Goal: Transaction & Acquisition: Purchase product/service

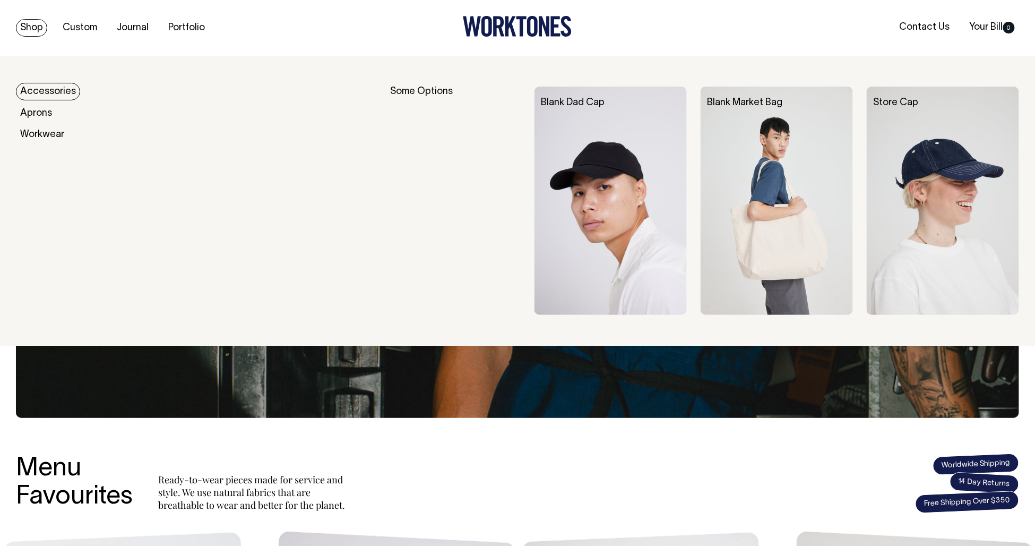
click at [39, 91] on link "Accessories" at bounding box center [48, 92] width 64 height 18
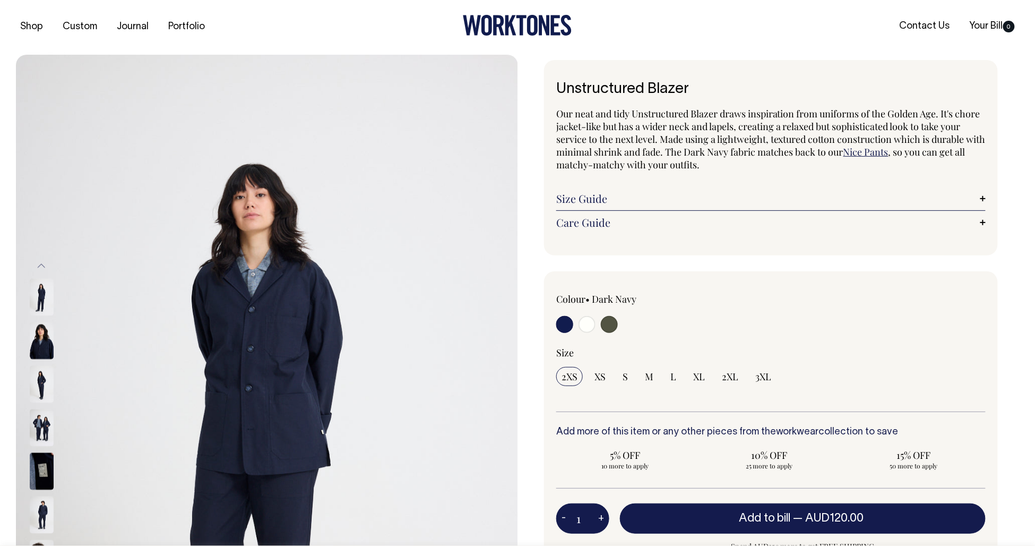
scroll to position [2, 0]
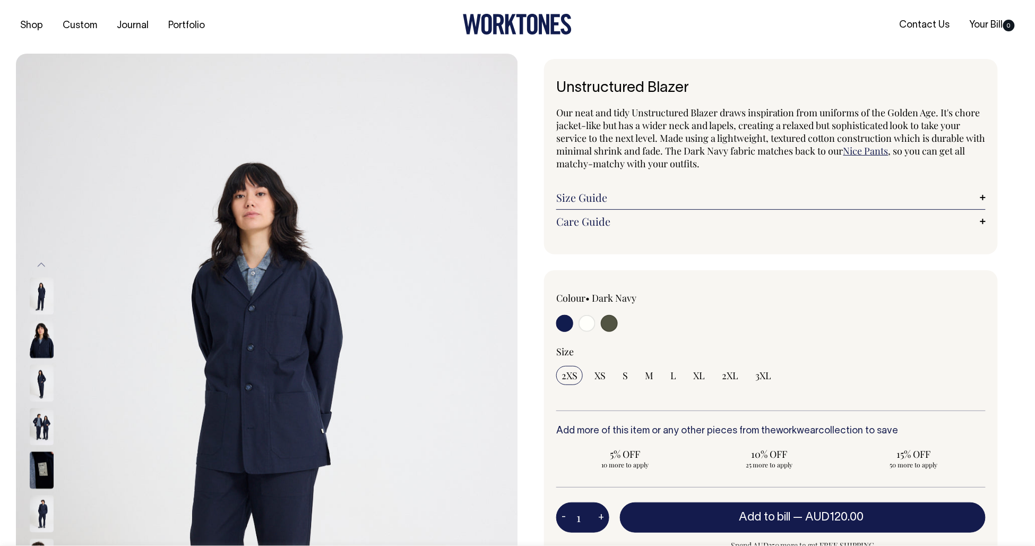
click at [918, 1] on div "Shop Custom Journal Portfolio Contact Us Your Bill 0" at bounding box center [517, 26] width 1035 height 56
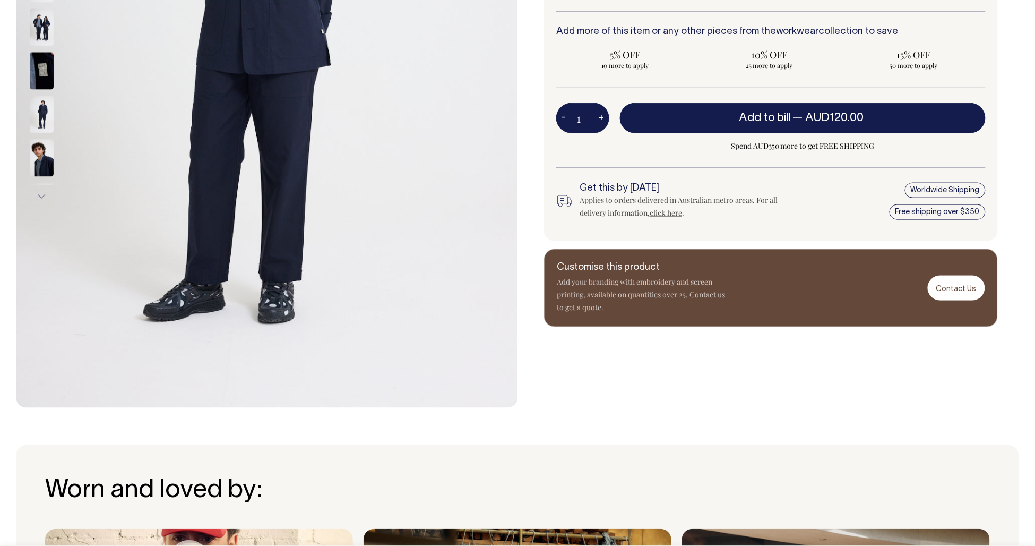
scroll to position [400, 0]
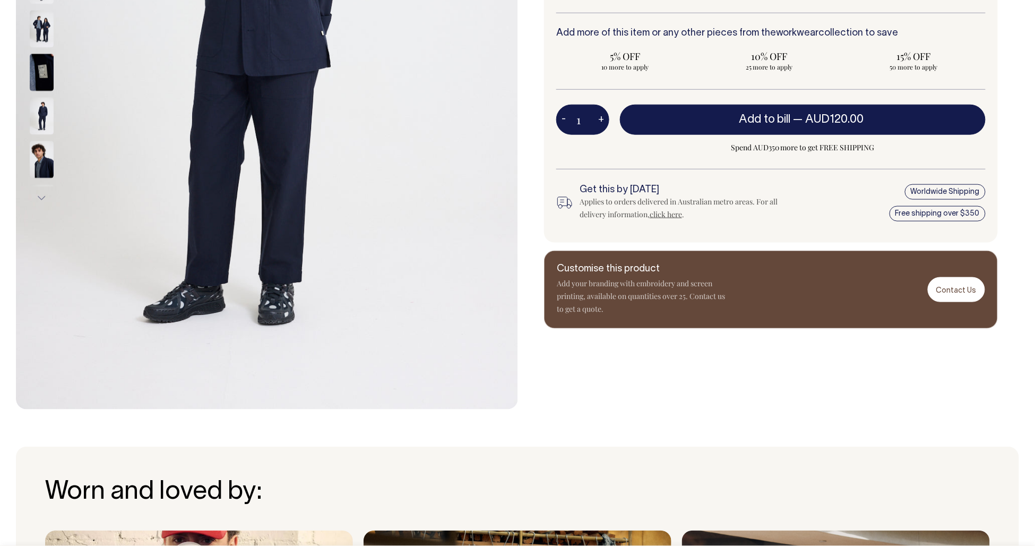
click at [41, 122] on img at bounding box center [42, 116] width 24 height 37
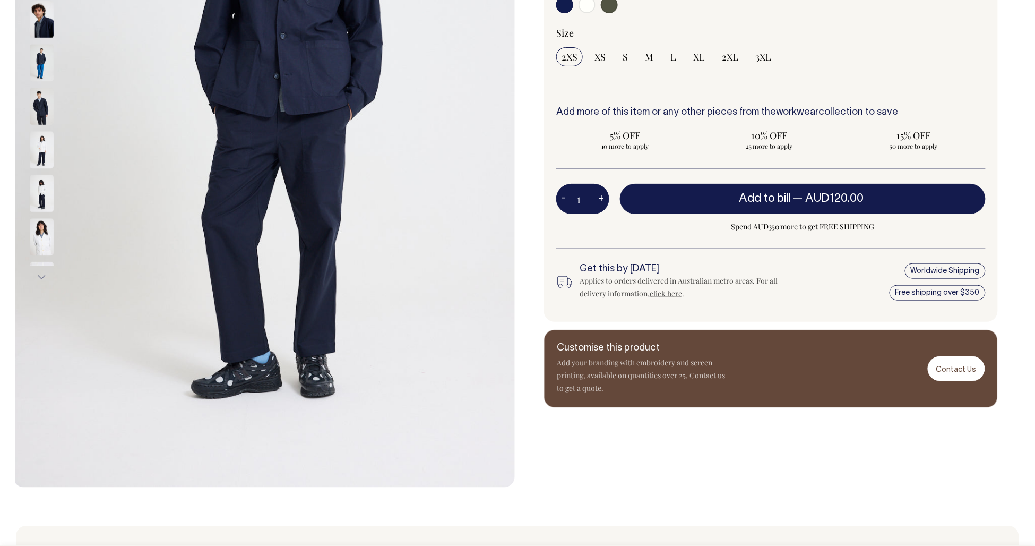
scroll to position [317, 0]
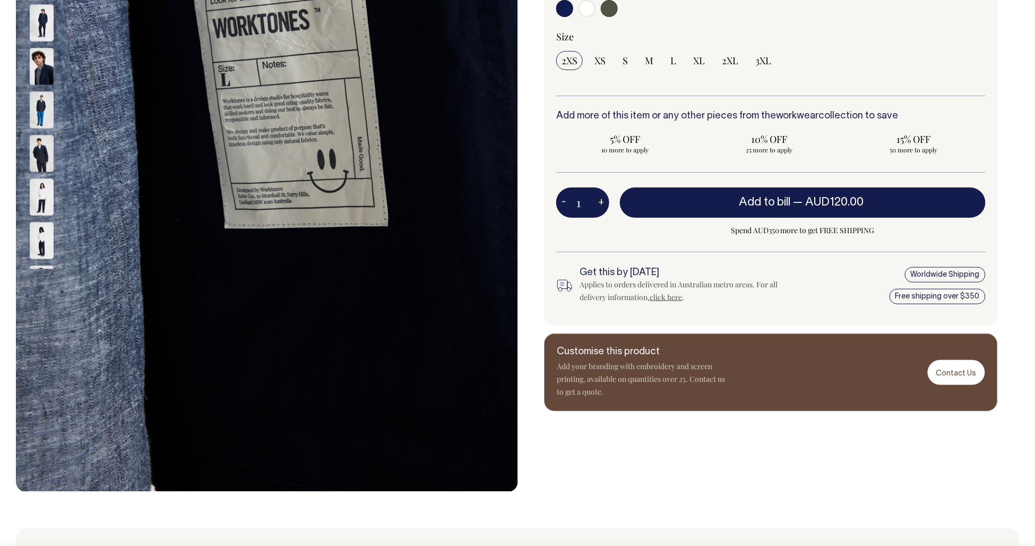
click at [45, 28] on img at bounding box center [42, 22] width 24 height 37
click at [45, 158] on img at bounding box center [42, 153] width 24 height 37
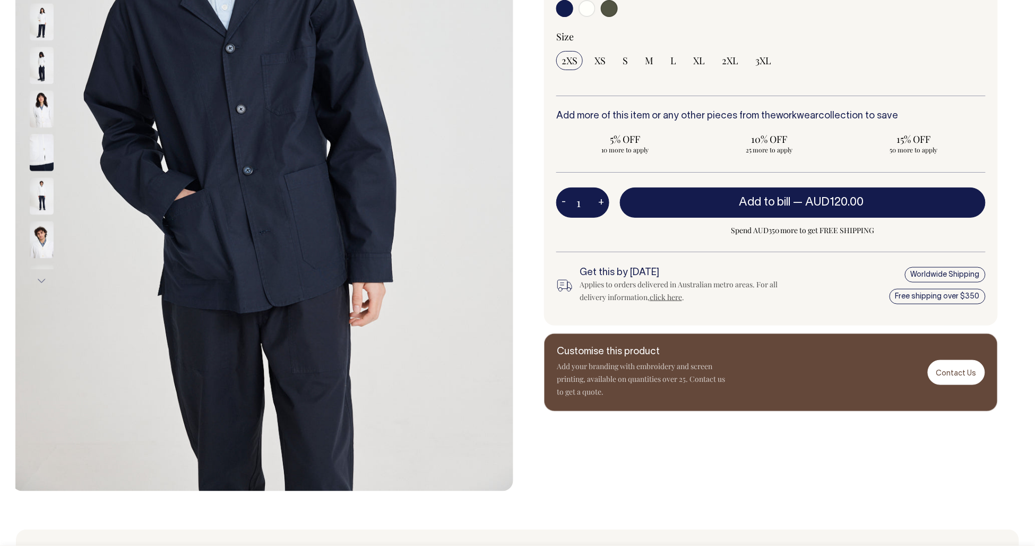
click at [41, 69] on img at bounding box center [42, 65] width 24 height 37
click at [42, 105] on img at bounding box center [42, 109] width 24 height 37
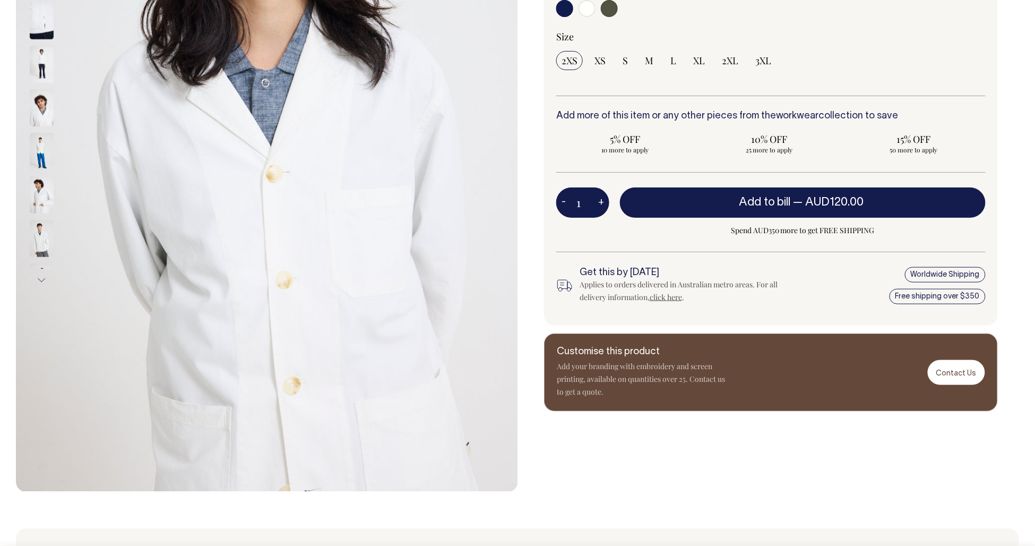
click at [43, 153] on img at bounding box center [42, 151] width 24 height 37
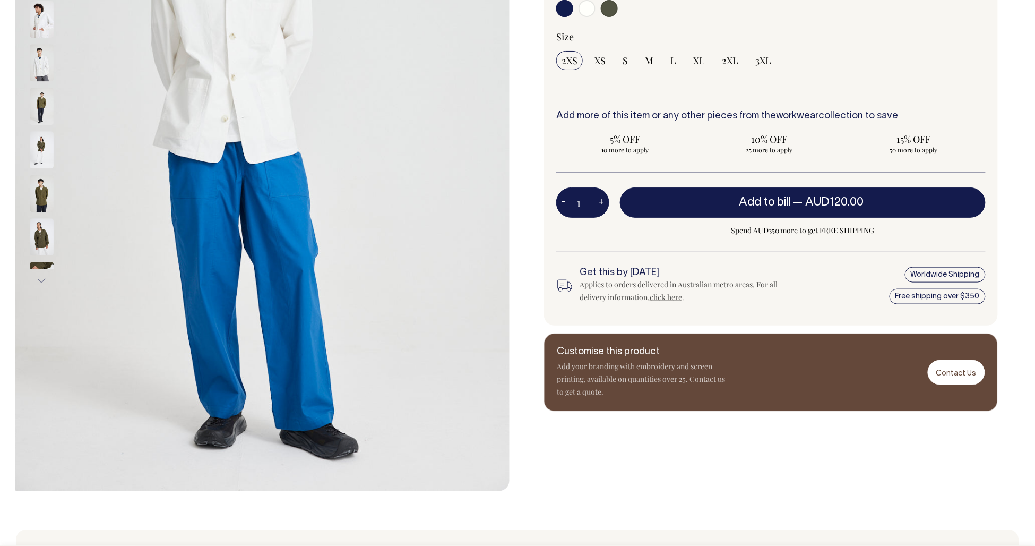
click at [43, 169] on img at bounding box center [42, 150] width 24 height 37
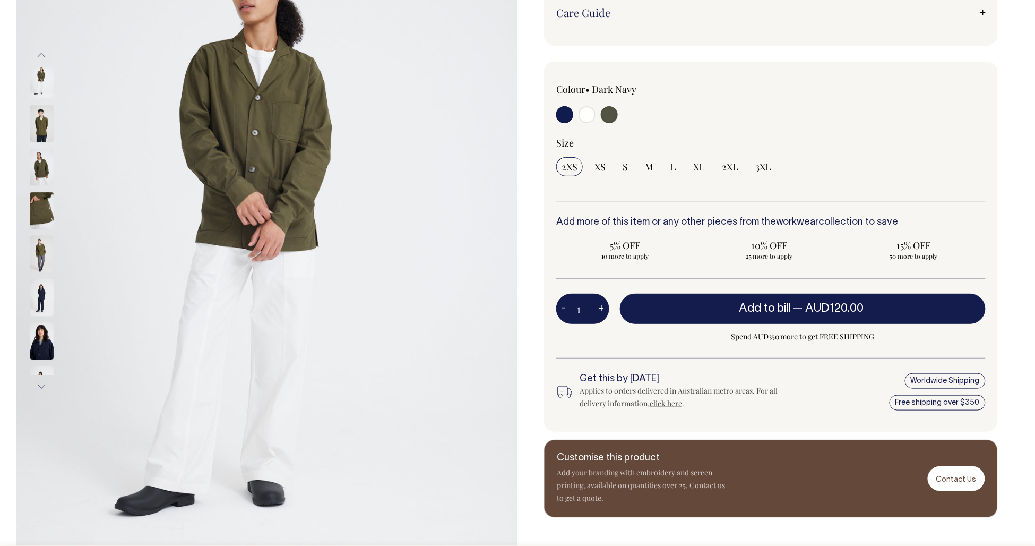
scroll to position [211, 0]
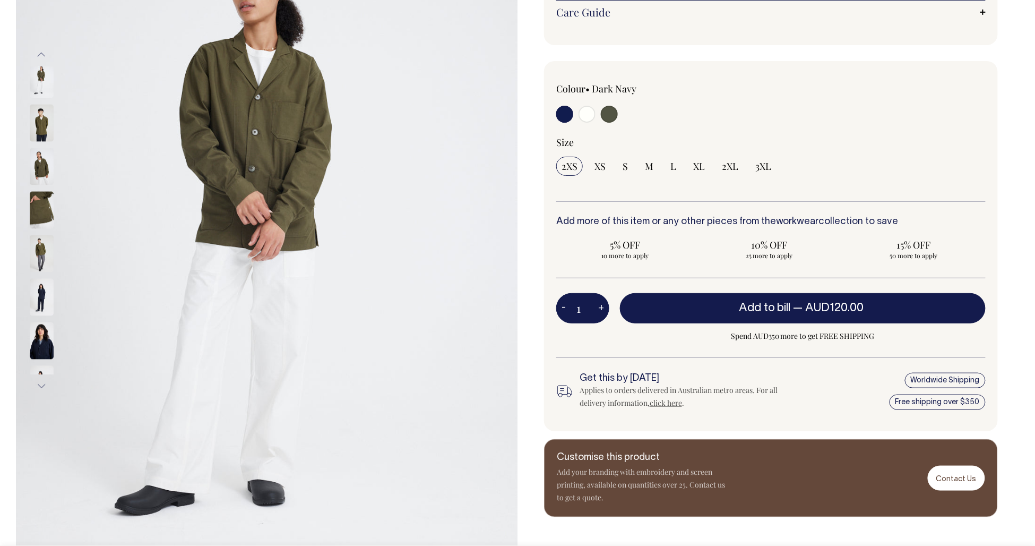
click at [38, 305] on img at bounding box center [42, 297] width 24 height 37
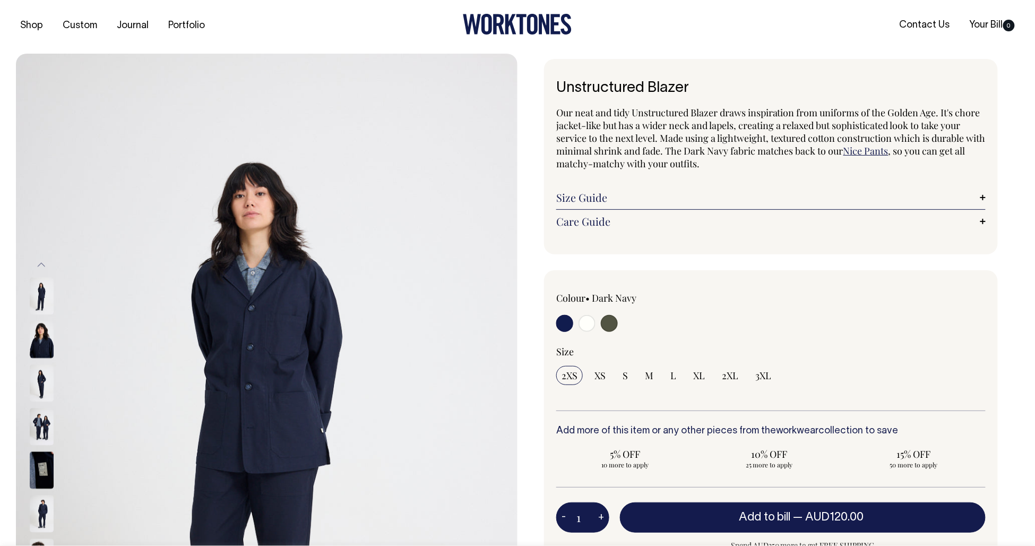
scroll to position [0, 0]
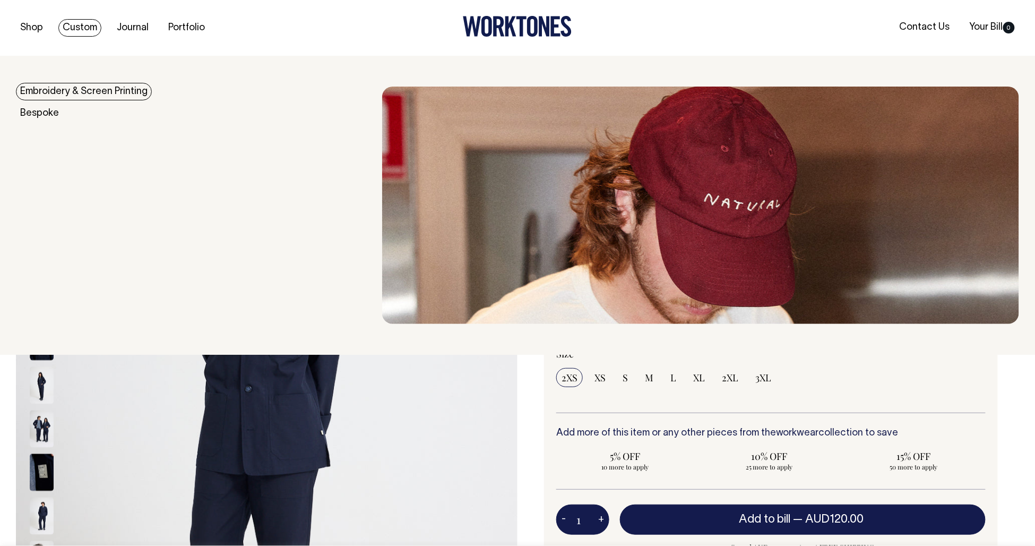
click at [50, 92] on link "Embroidery & Screen Printing" at bounding box center [84, 92] width 136 height 18
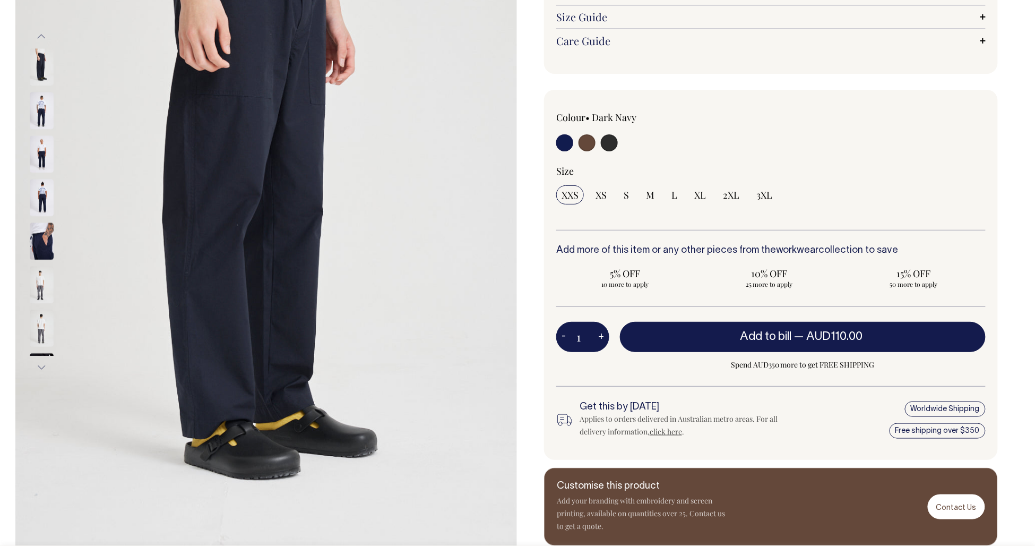
scroll to position [231, 0]
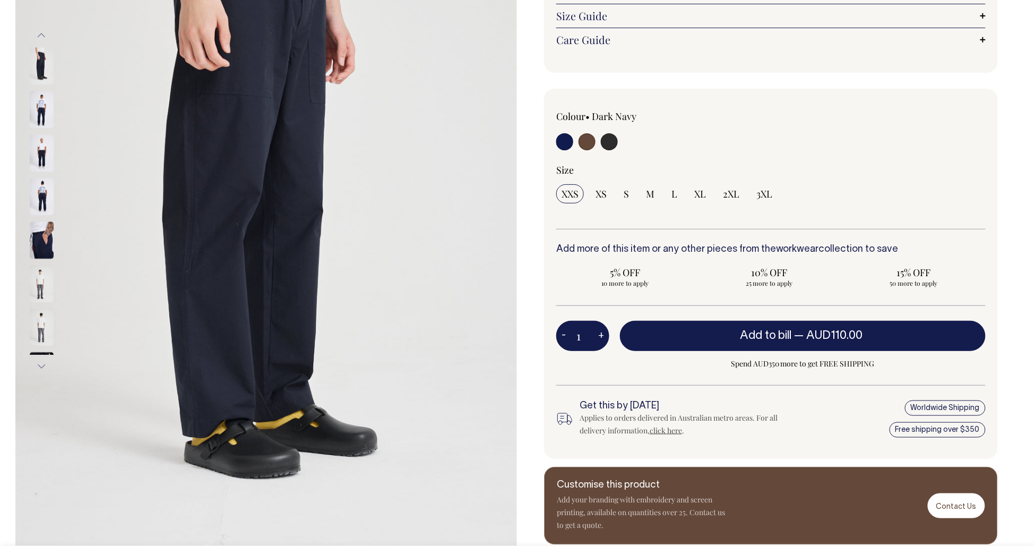
click at [41, 291] on img at bounding box center [42, 283] width 24 height 37
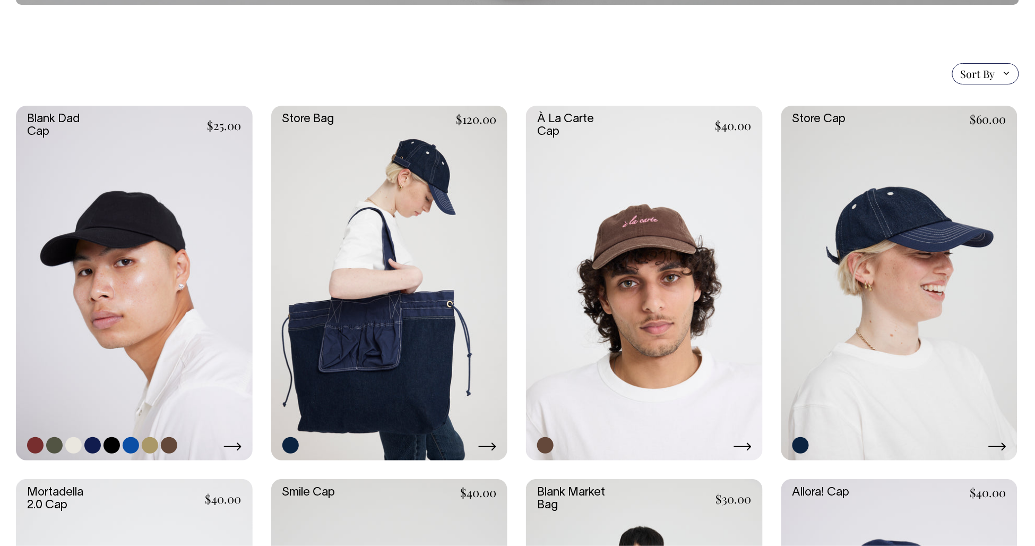
scroll to position [221, 0]
click at [146, 306] on link at bounding box center [134, 282] width 237 height 355
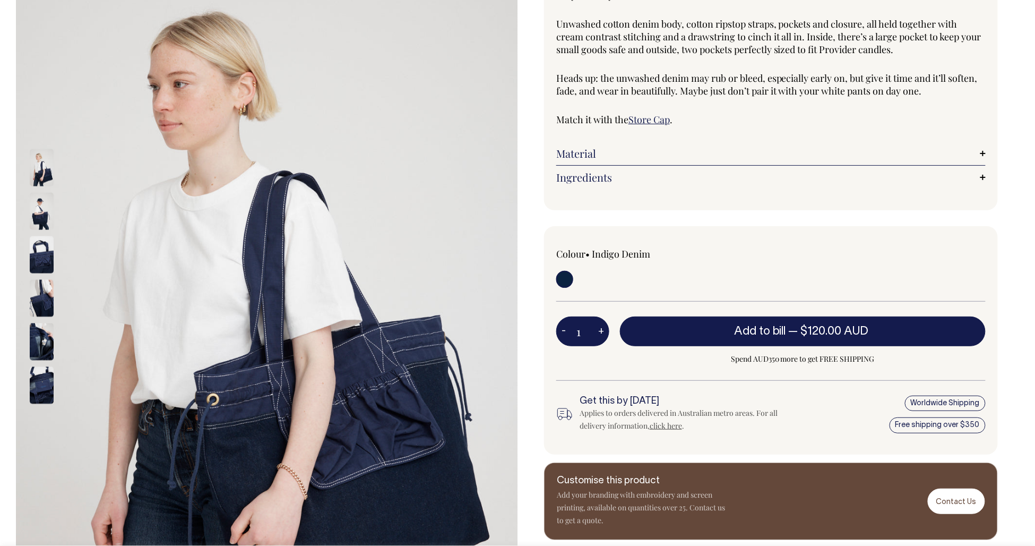
scroll to position [132, 0]
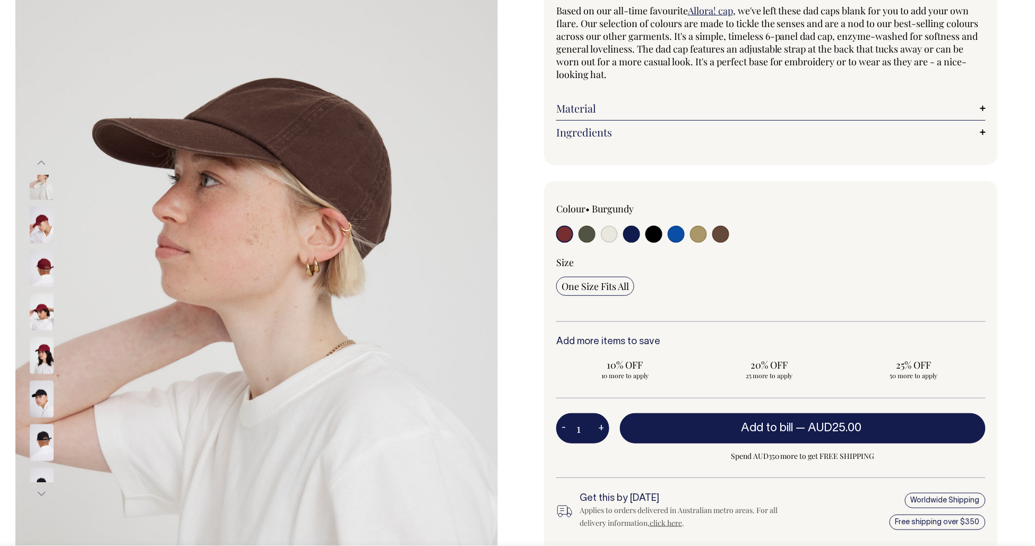
scroll to position [103, 0]
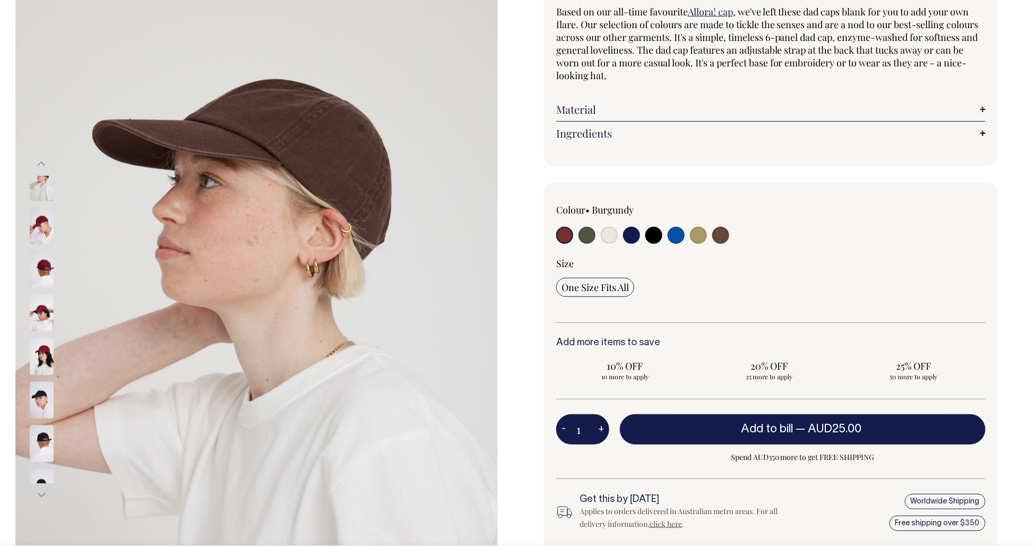
click at [41, 240] on img at bounding box center [42, 225] width 24 height 37
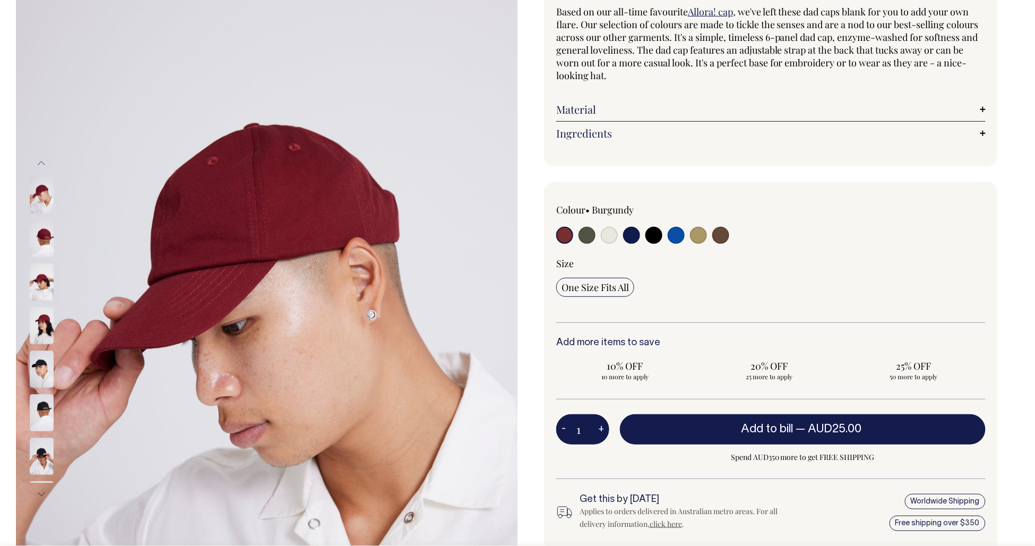
click at [45, 237] on img at bounding box center [42, 238] width 24 height 37
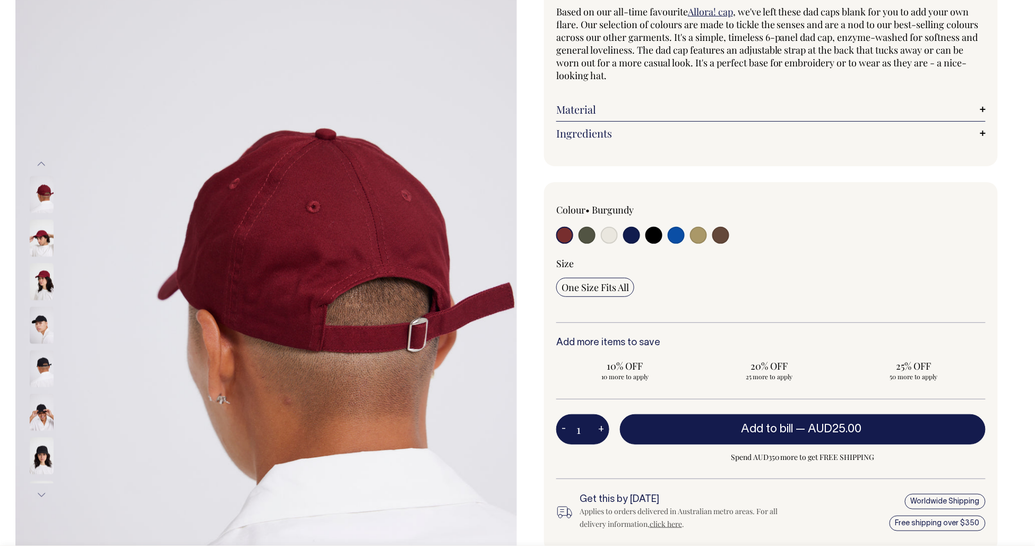
click at [46, 283] on img at bounding box center [42, 281] width 24 height 37
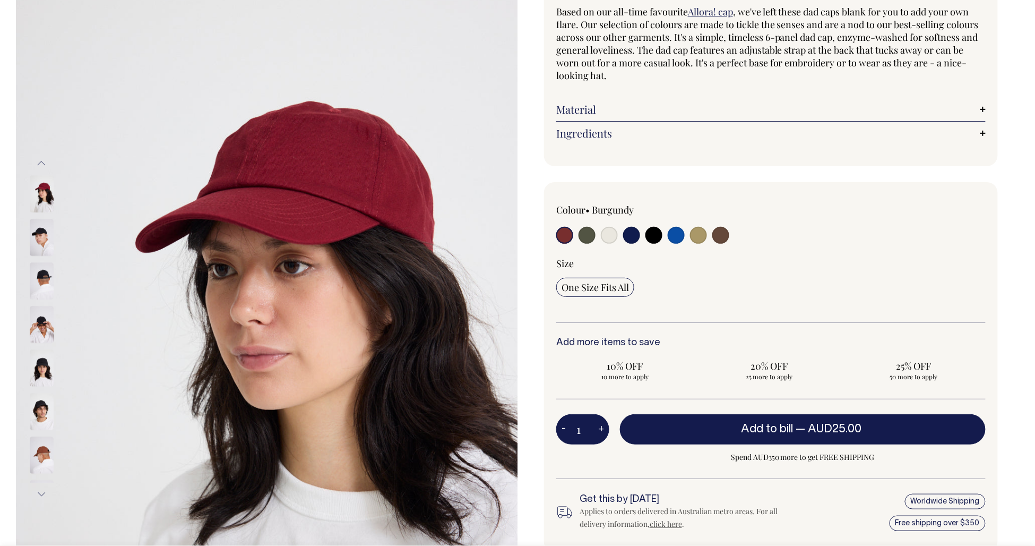
click at [42, 290] on img at bounding box center [42, 280] width 24 height 37
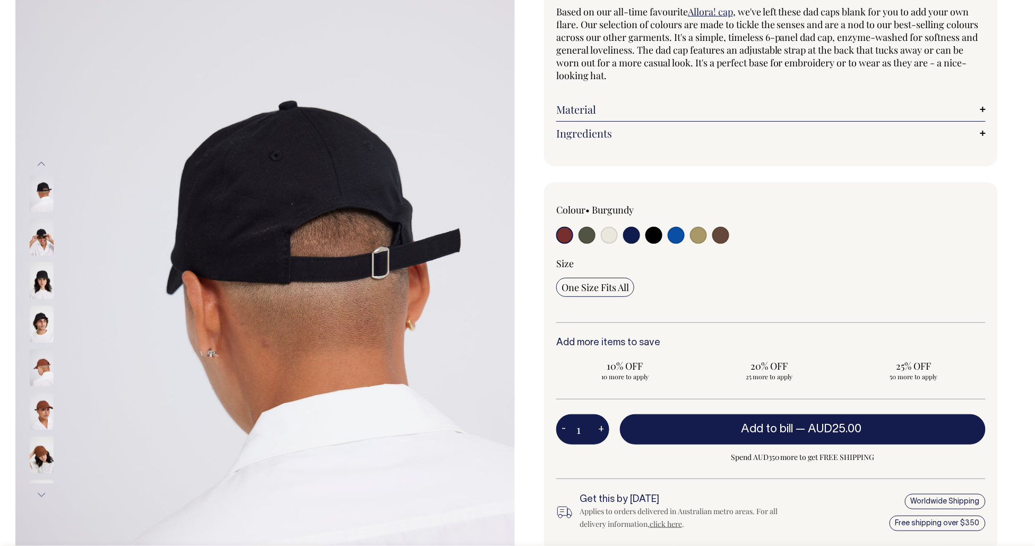
click at [41, 285] on img at bounding box center [42, 280] width 24 height 37
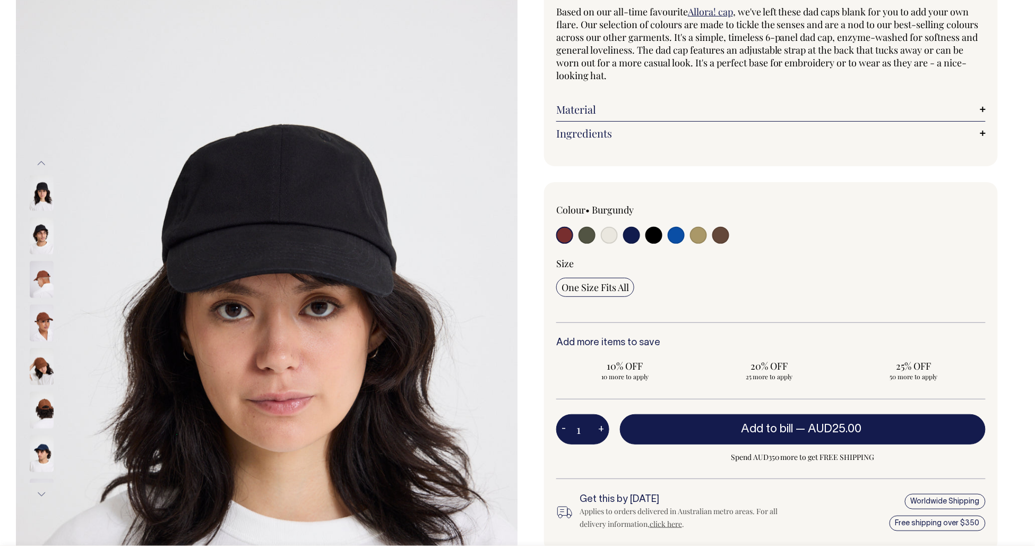
click at [49, 332] on img at bounding box center [42, 322] width 24 height 37
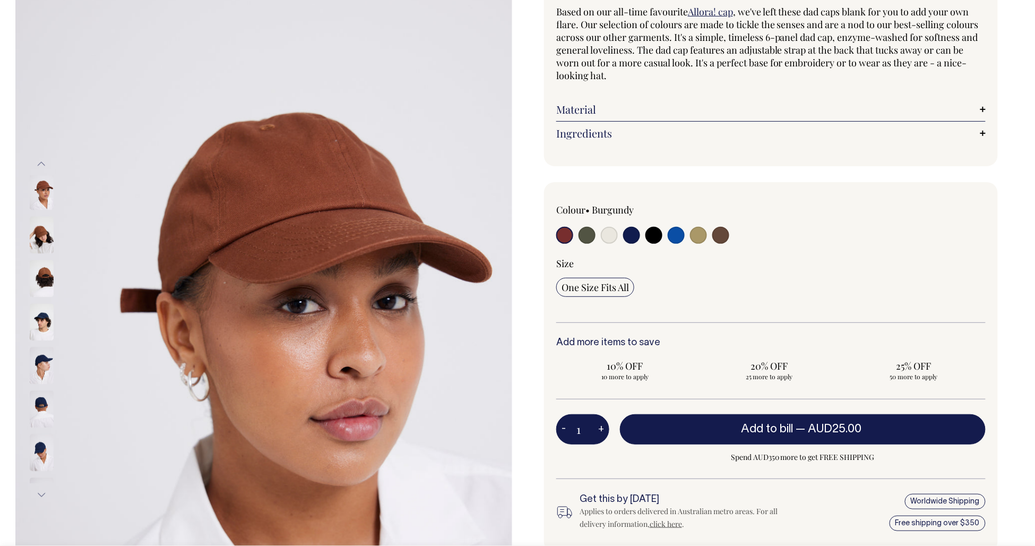
click at [49, 335] on img at bounding box center [42, 322] width 24 height 37
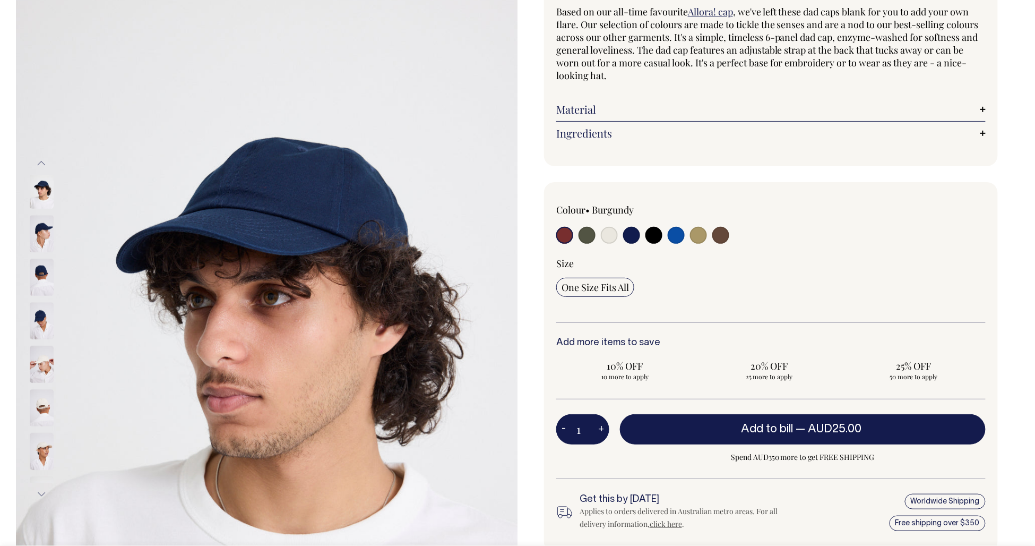
click at [39, 321] on img at bounding box center [42, 320] width 24 height 37
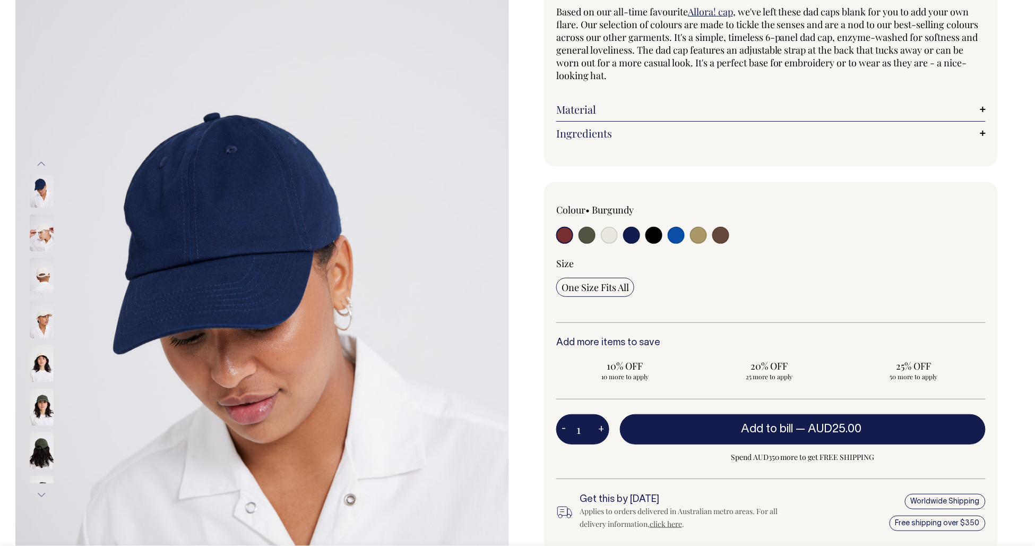
click at [40, 376] on img at bounding box center [42, 363] width 24 height 37
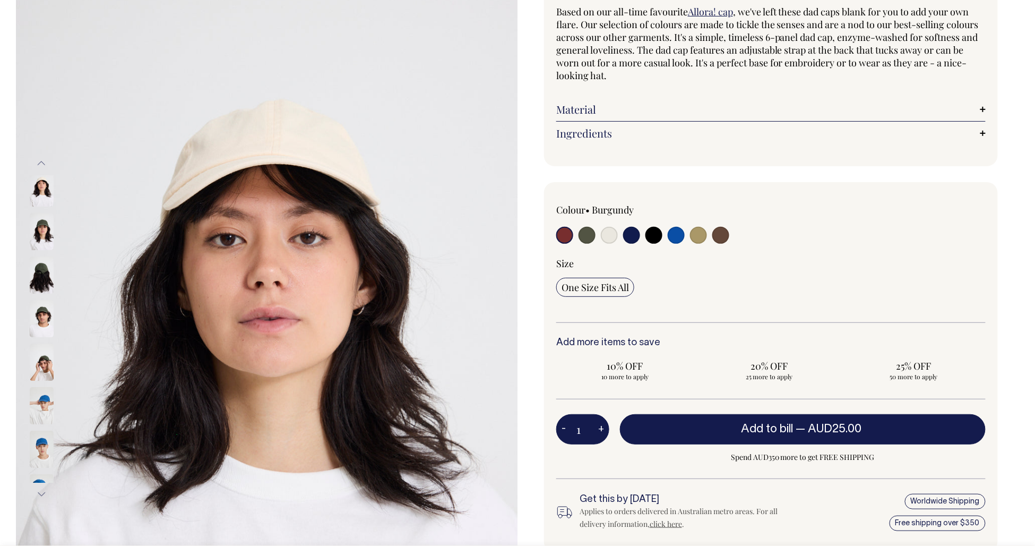
click at [44, 328] on img at bounding box center [42, 318] width 24 height 37
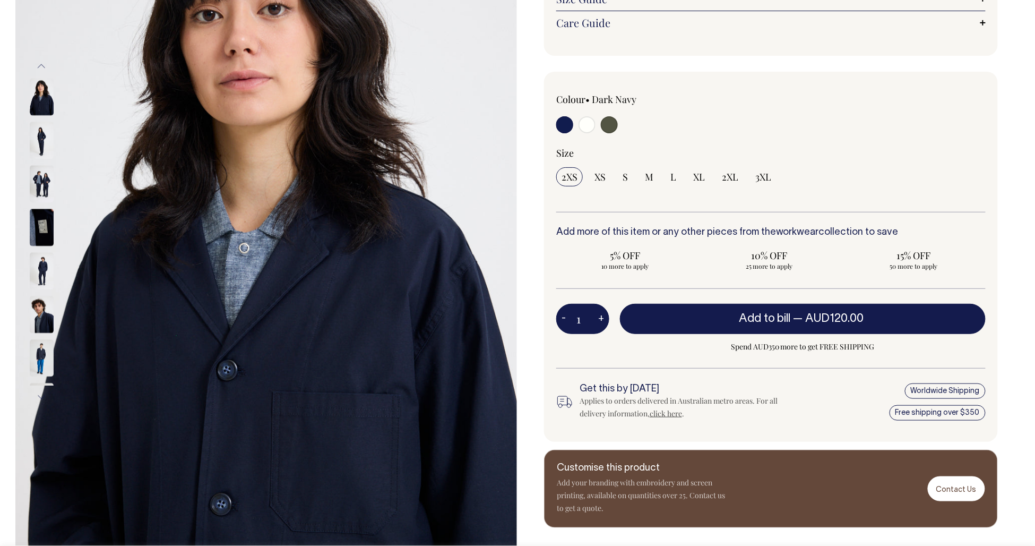
scroll to position [202, 0]
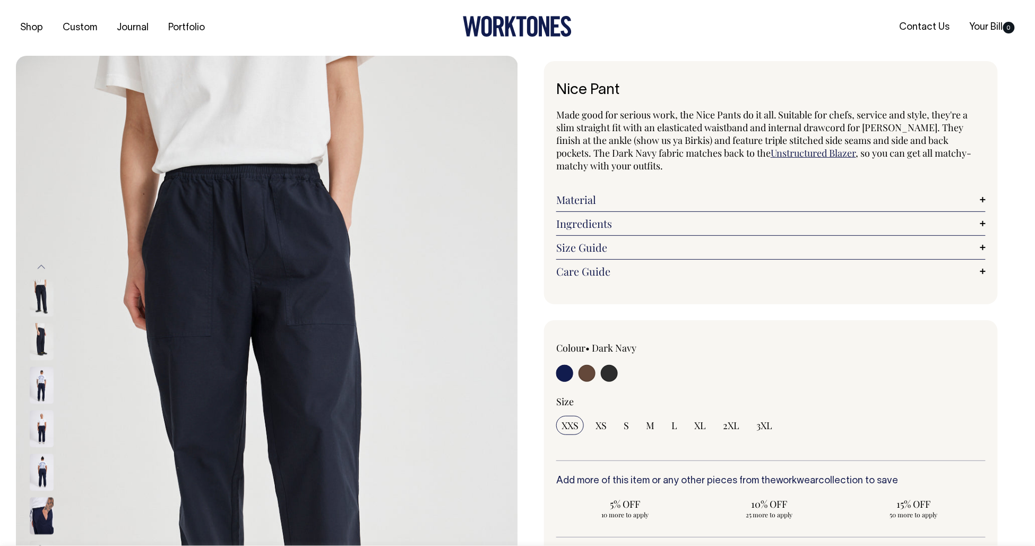
click at [38, 394] on img at bounding box center [42, 385] width 24 height 37
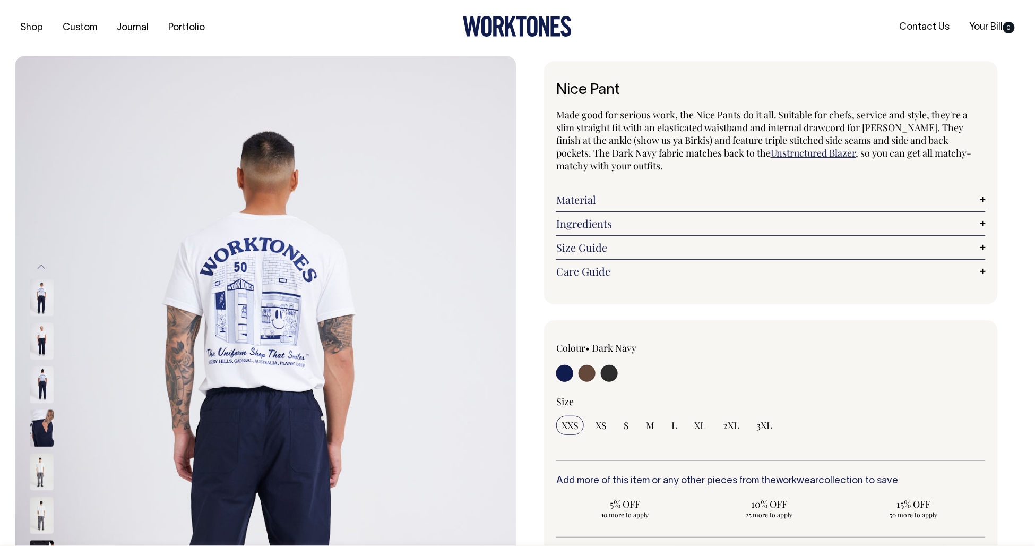
click at [41, 389] on img at bounding box center [42, 384] width 24 height 37
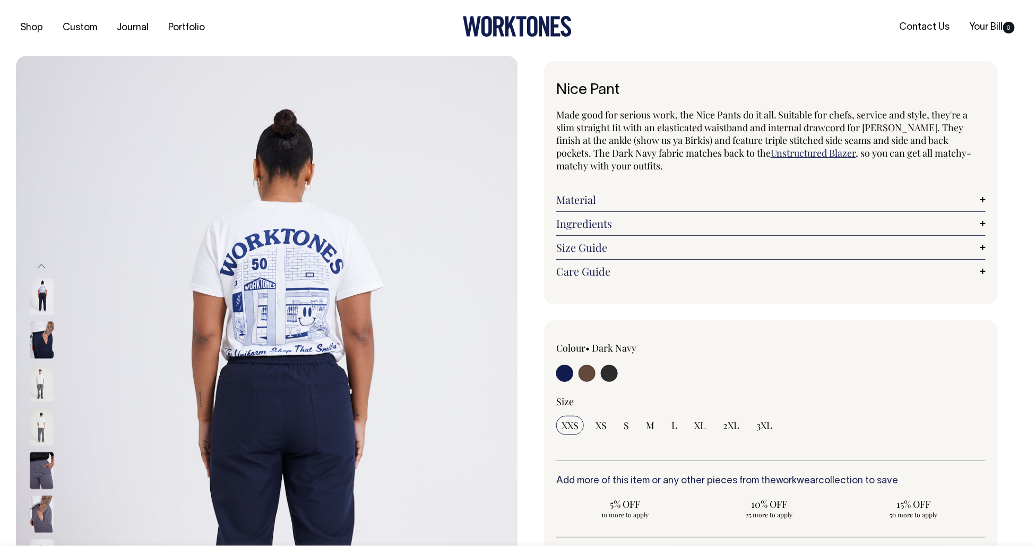
click at [41, 425] on img at bounding box center [42, 426] width 24 height 37
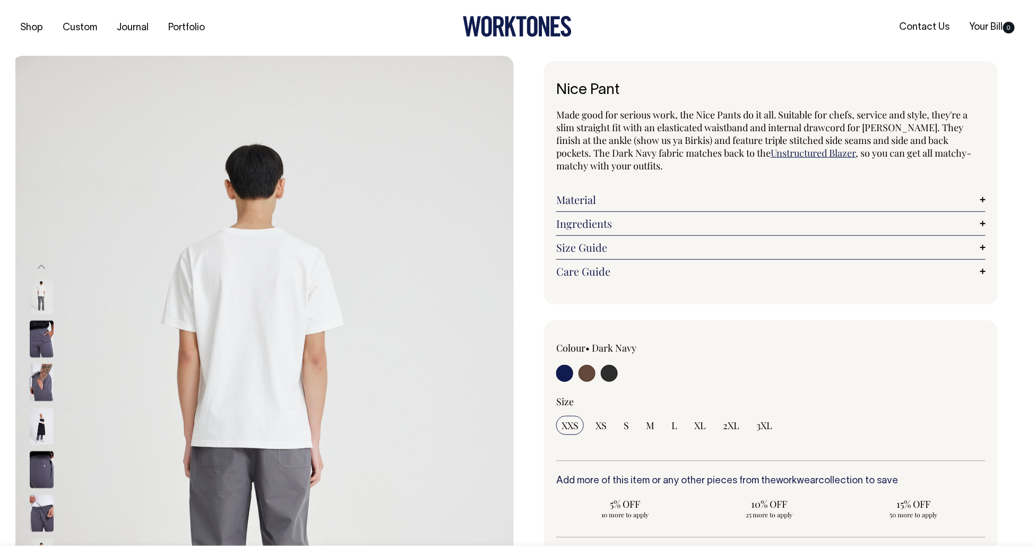
click at [42, 385] on img at bounding box center [42, 382] width 24 height 37
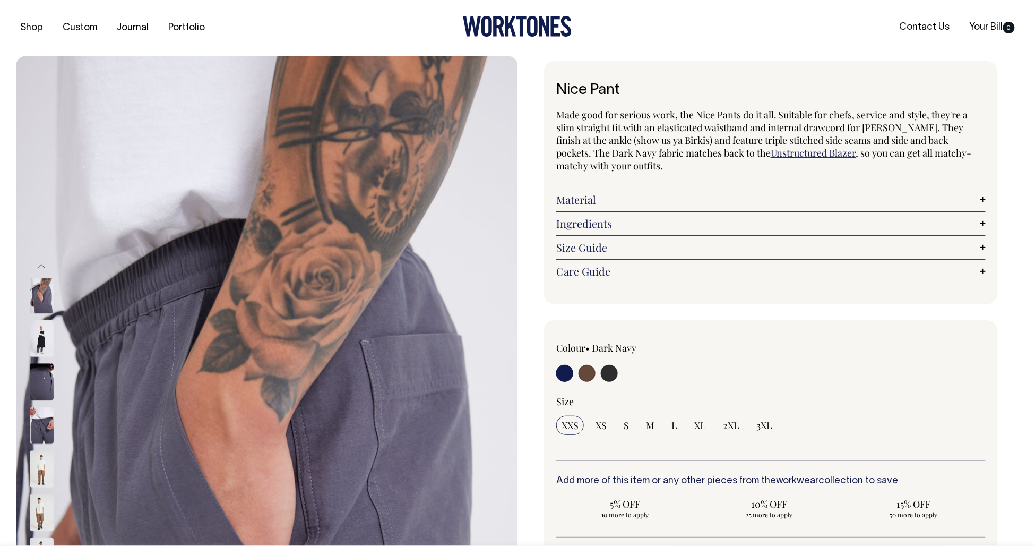
click at [45, 395] on img at bounding box center [42, 381] width 24 height 37
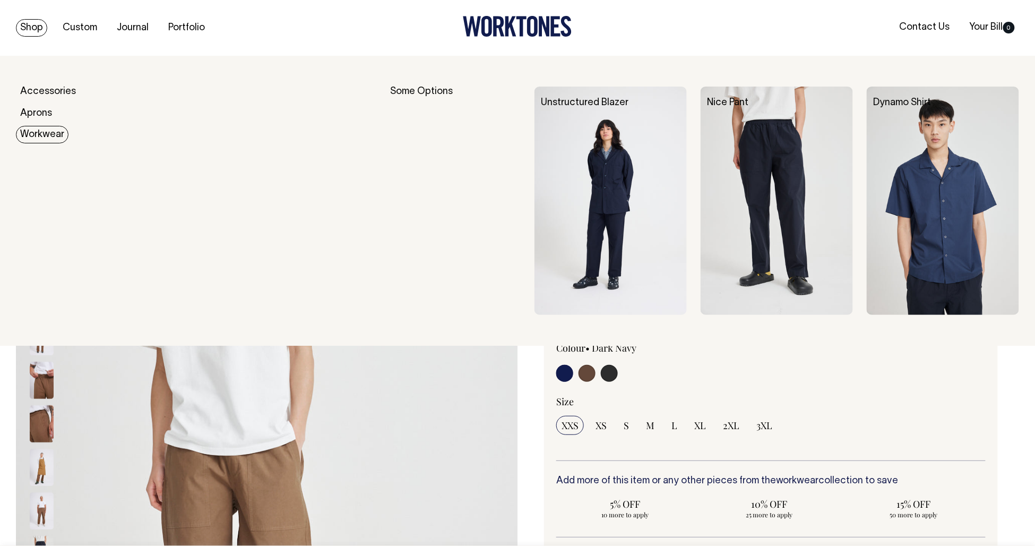
click at [41, 131] on link "Workwear" at bounding box center [42, 135] width 53 height 18
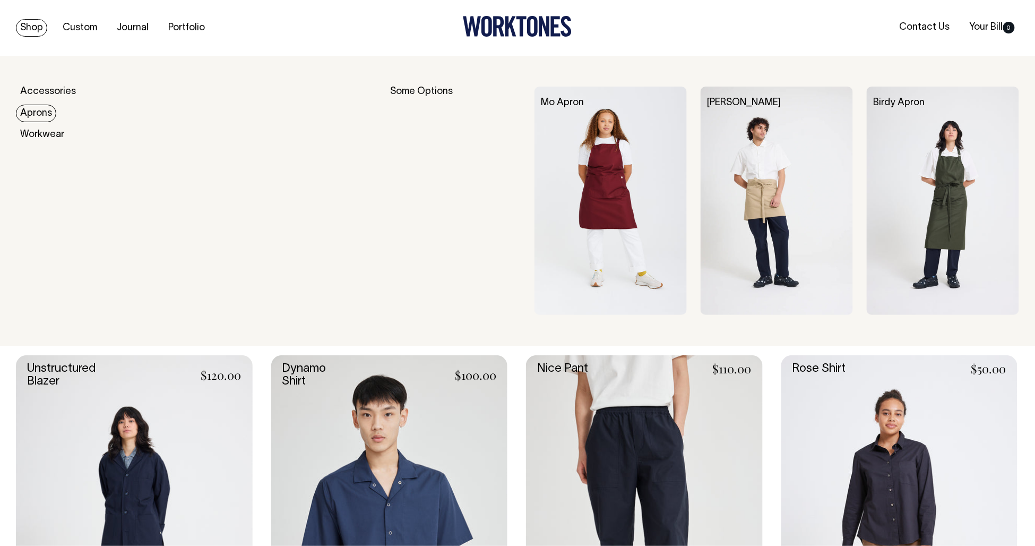
click at [38, 108] on link "Aprons" at bounding box center [36, 114] width 40 height 18
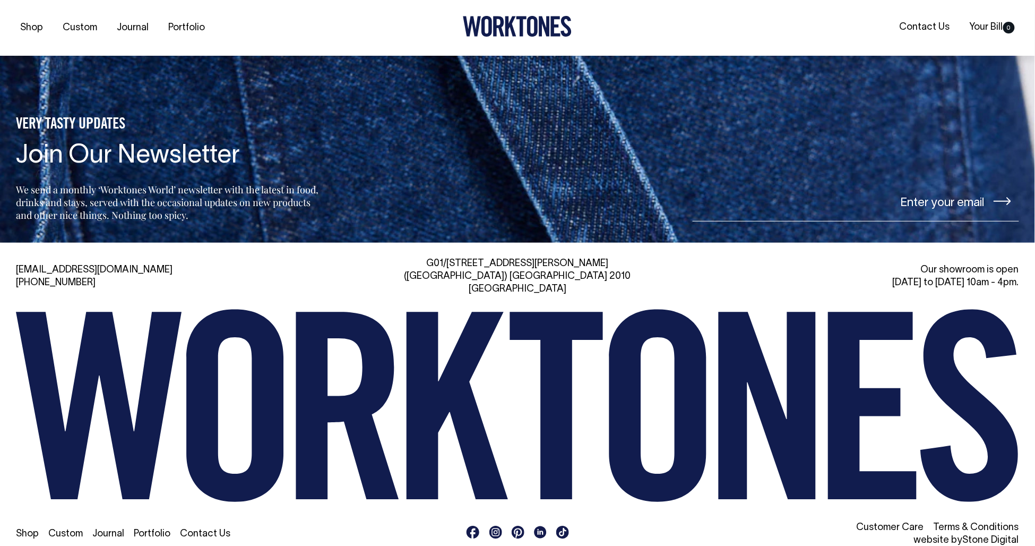
scroll to position [1083, 0]
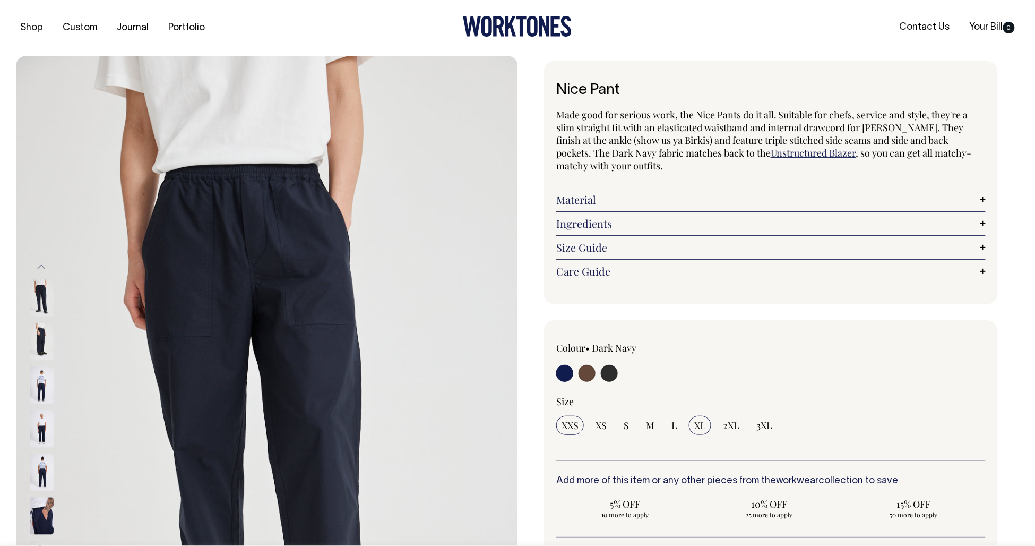
click at [695, 432] on input "XL" at bounding box center [700, 425] width 22 height 19
radio input "true"
select select "XL"
